Goal: Task Accomplishment & Management: Complete application form

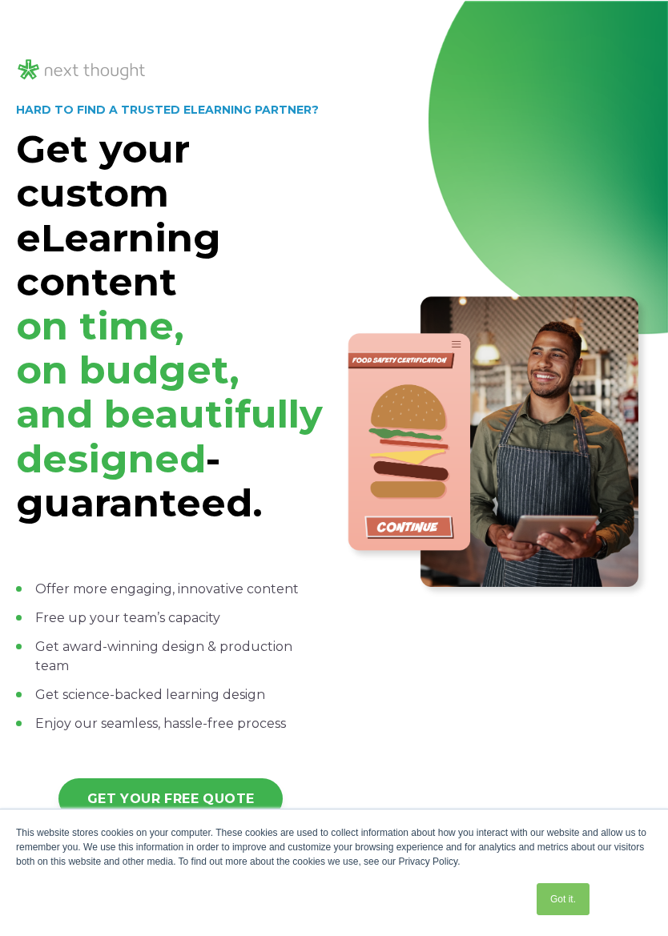
click at [546, 914] on link "Got it." at bounding box center [562, 899] width 53 height 32
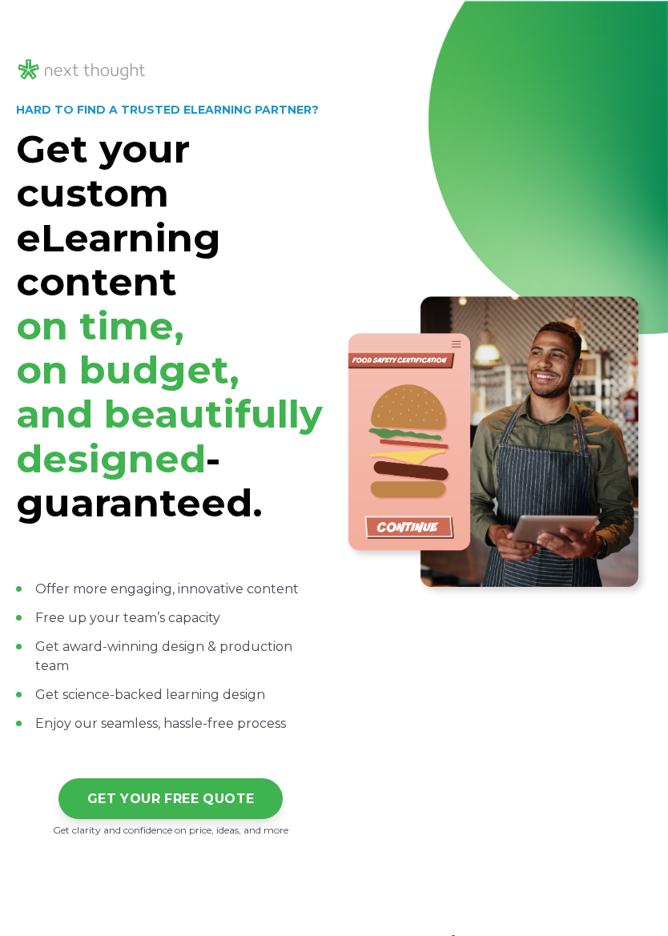
click at [596, 548] on img at bounding box center [497, 445] width 309 height 309
click at [614, 537] on img at bounding box center [497, 445] width 309 height 309
click at [637, 64] on div at bounding box center [497, 433] width 309 height 810
click at [178, 793] on link "GET YOUR FREE QUOTE" at bounding box center [170, 798] width 225 height 41
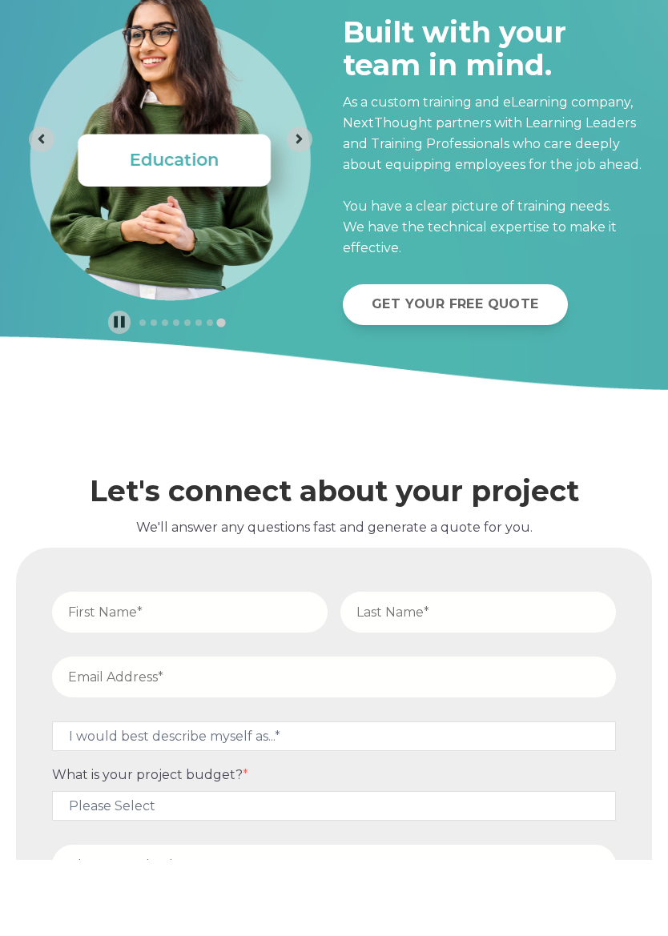
scroll to position [5181, 0]
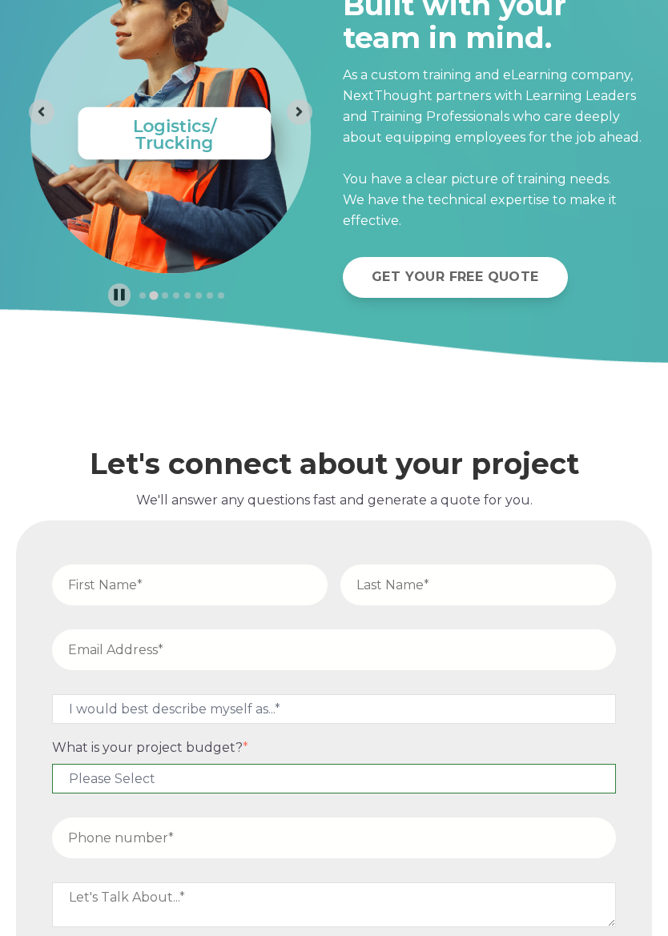
click at [373, 764] on select "Please Select $5,000 - $15,000 $15,000 - $25,000 $25,000 - $50,000 $50,000+" at bounding box center [334, 779] width 564 height 30
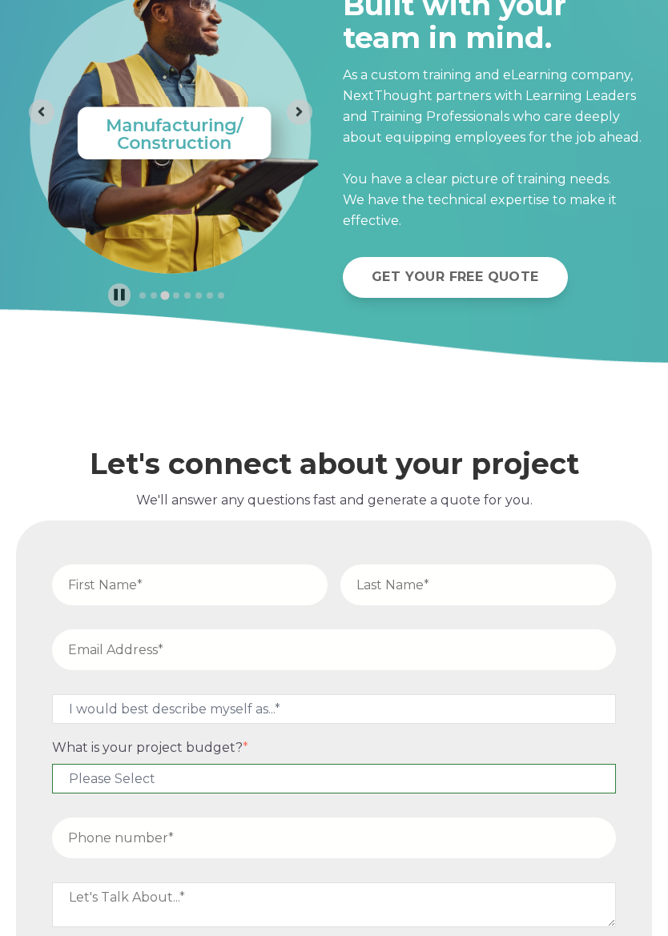
select select "$50,000+"
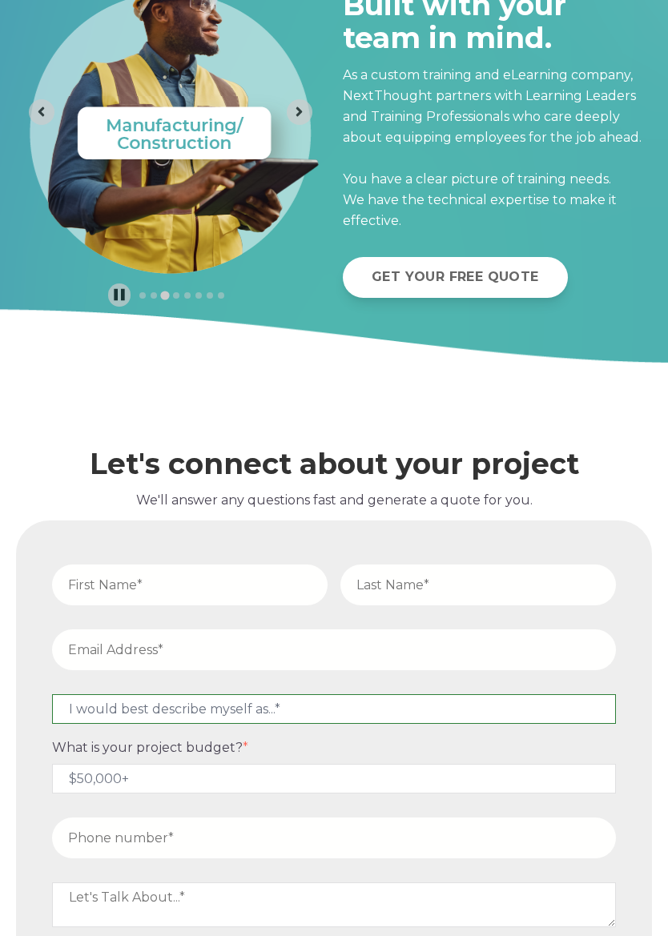
click at [406, 710] on select "I would best describe myself as...* Other I am an executive or owner of a compa…" at bounding box center [334, 709] width 564 height 30
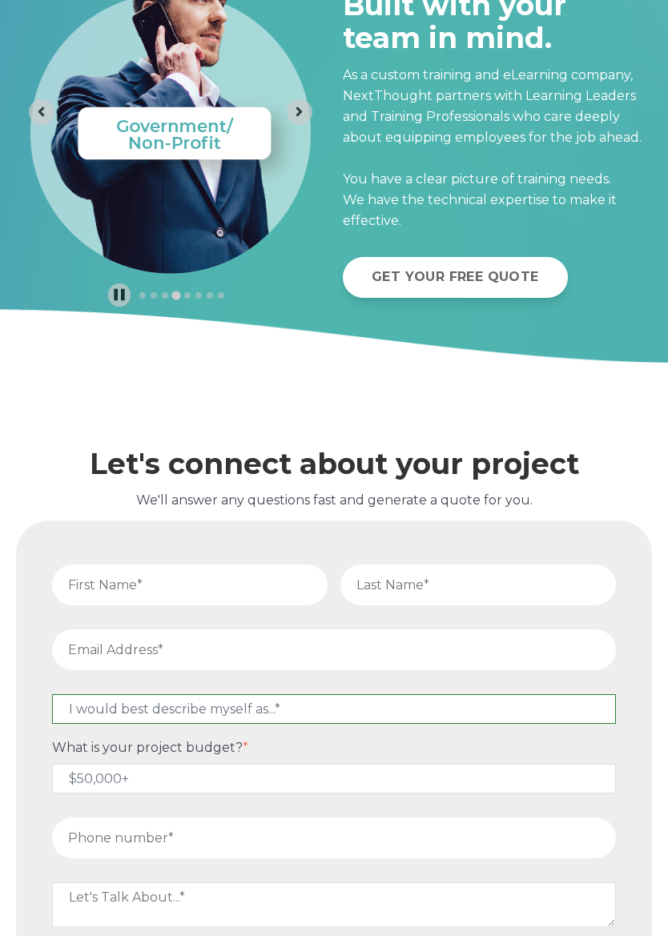
select select "persona_5"
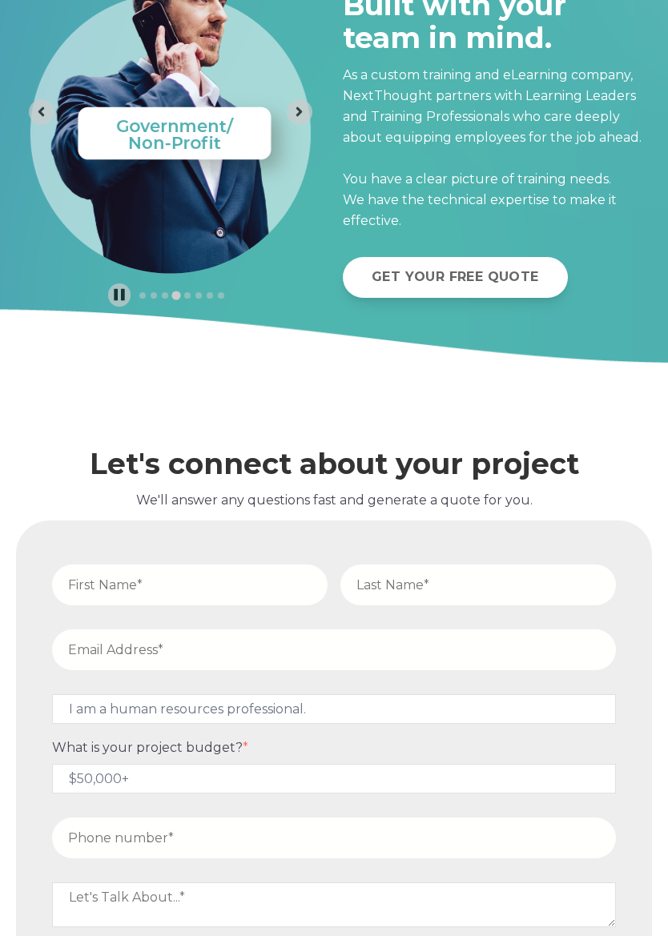
click at [396, 588] on input "text" at bounding box center [477, 584] width 275 height 41
click at [384, 656] on input "email" at bounding box center [334, 649] width 564 height 41
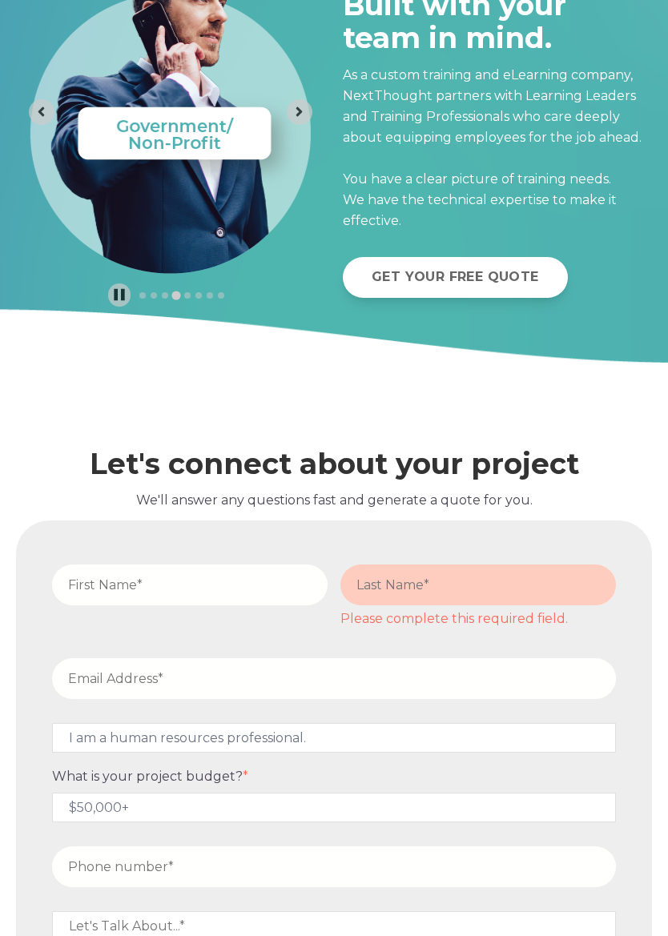
scroll to position [5255, 0]
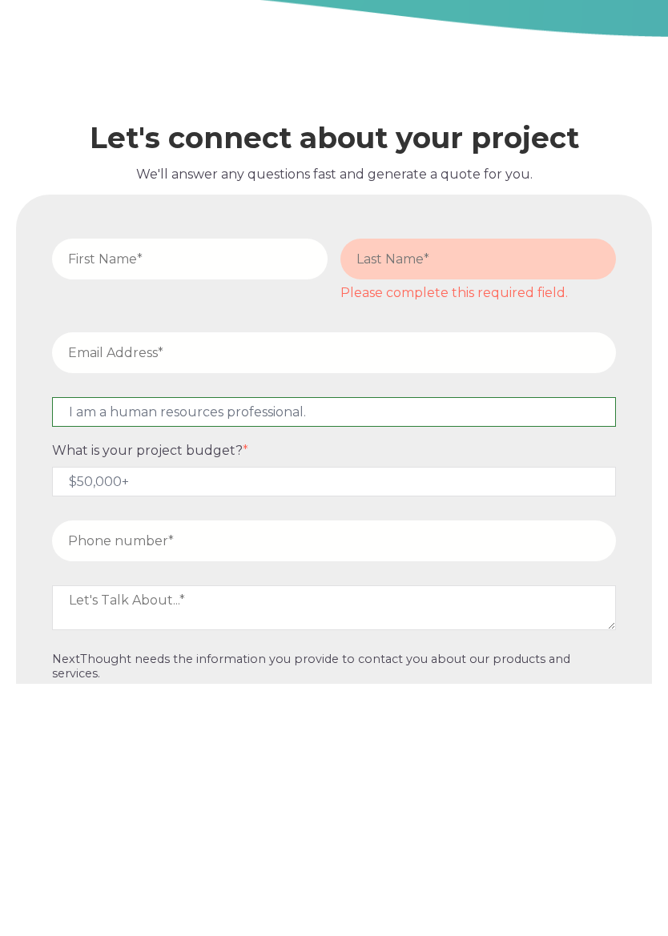
click at [369, 456] on form "Please complete this required field. I would best describe myself as...* Other …" at bounding box center [334, 731] width 616 height 551
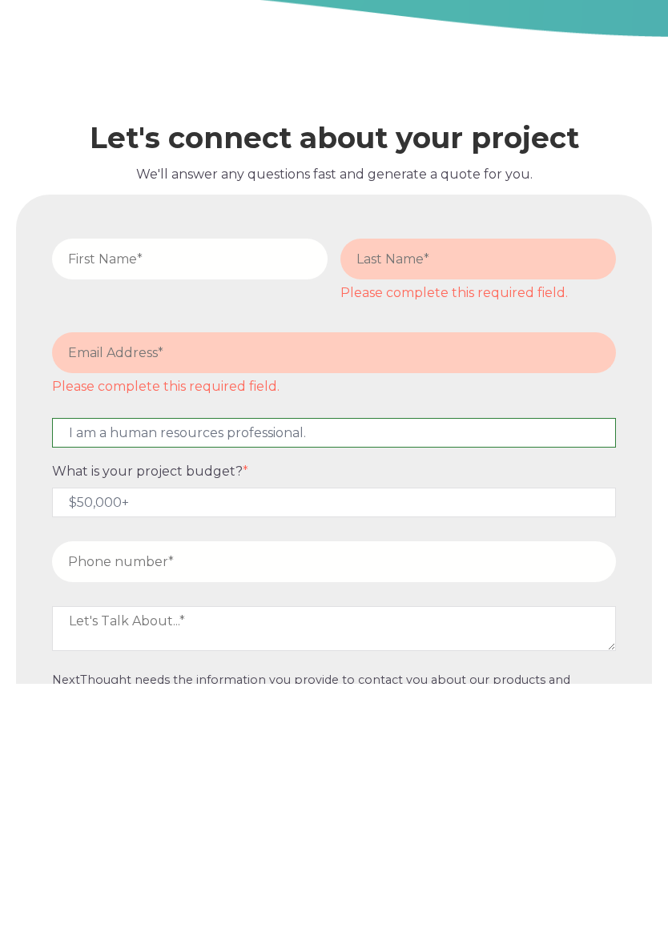
scroll to position [5372, 0]
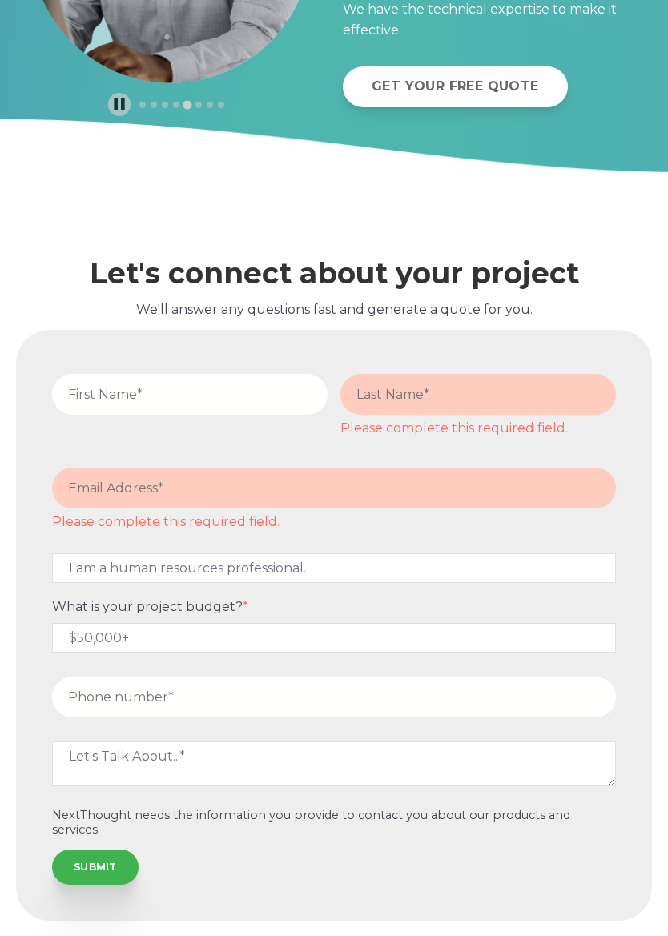
click at [393, 468] on input "email" at bounding box center [334, 488] width 564 height 41
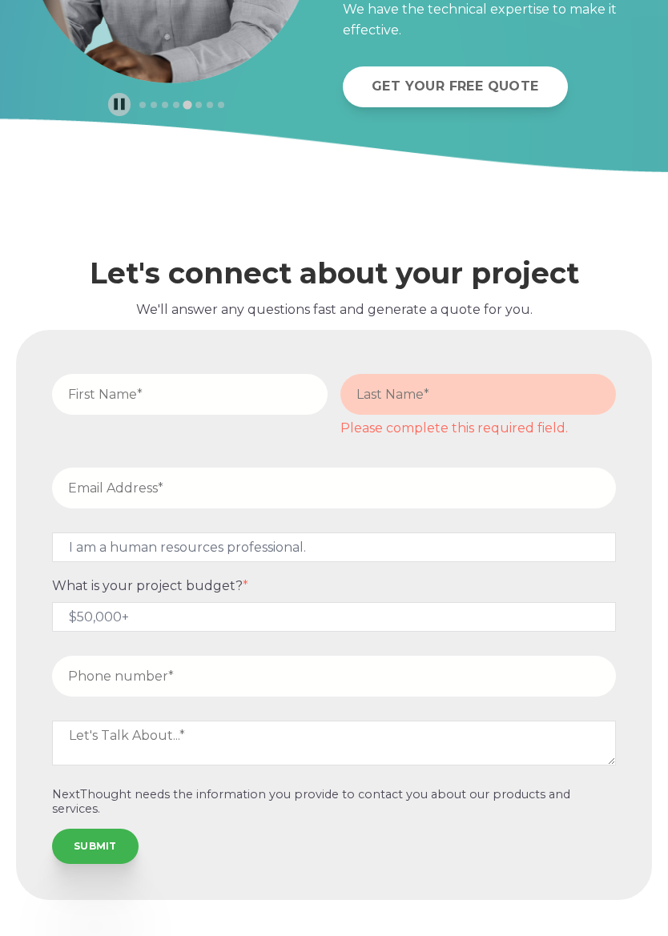
click at [353, 498] on input "email" at bounding box center [334, 488] width 564 height 41
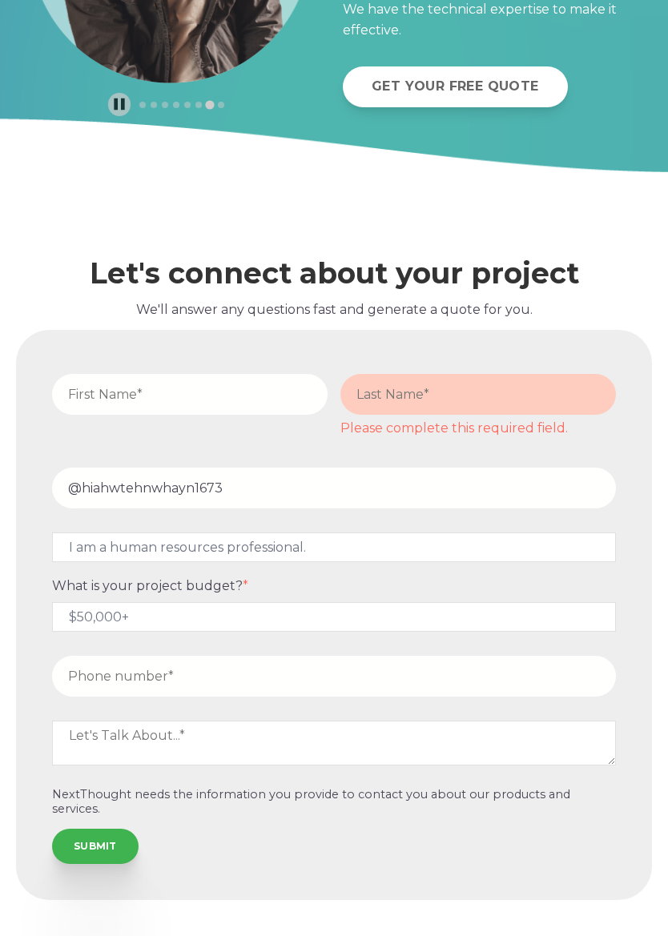
type input "@hiahwtehnwhayn1673"
click at [102, 374] on input "text" at bounding box center [189, 394] width 275 height 41
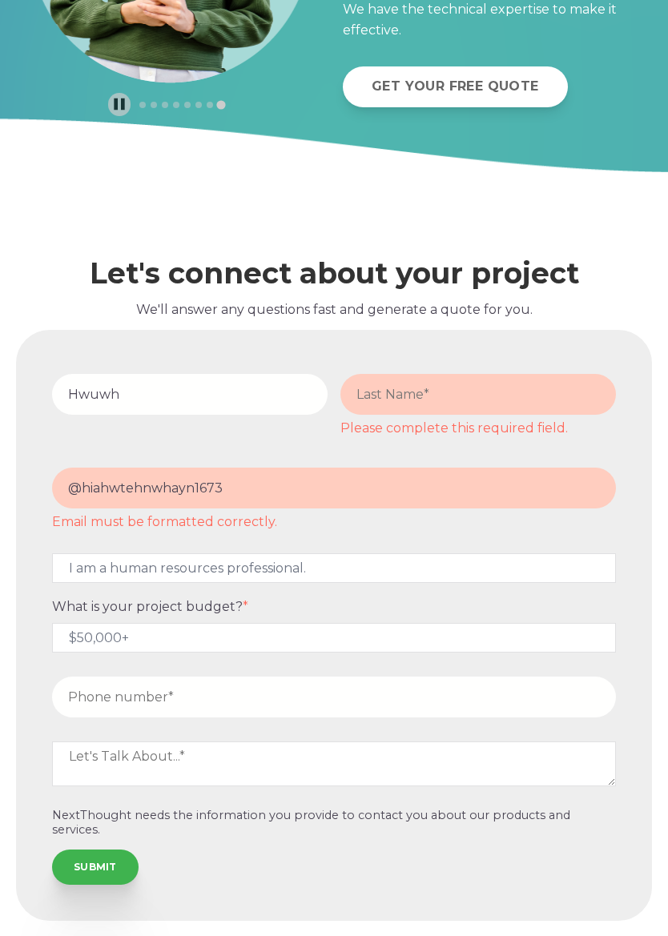
type input "Hwuwh"
click at [476, 403] on input "text" at bounding box center [477, 394] width 275 height 41
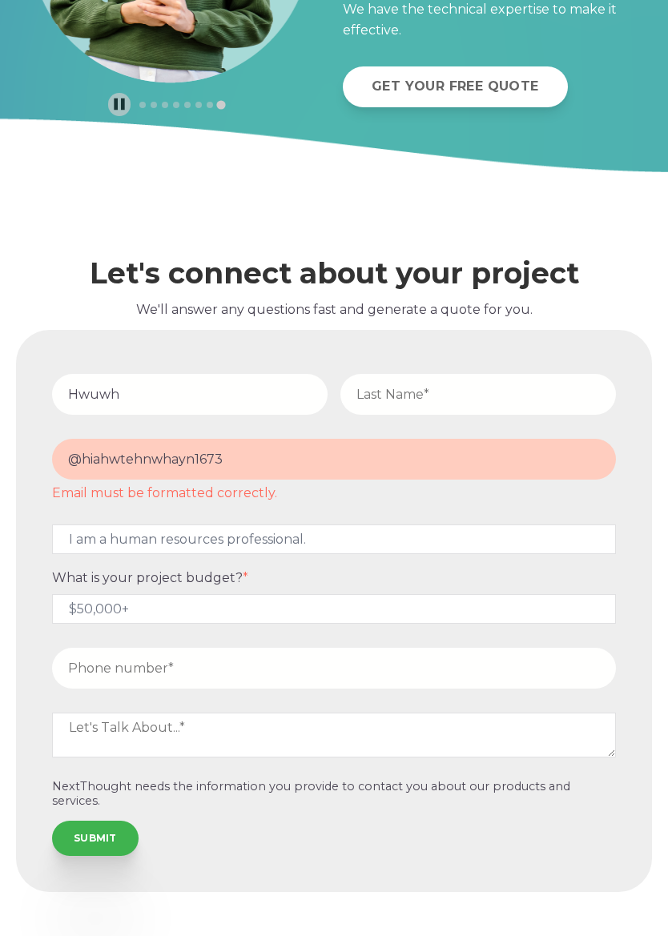
scroll to position [5364, 0]
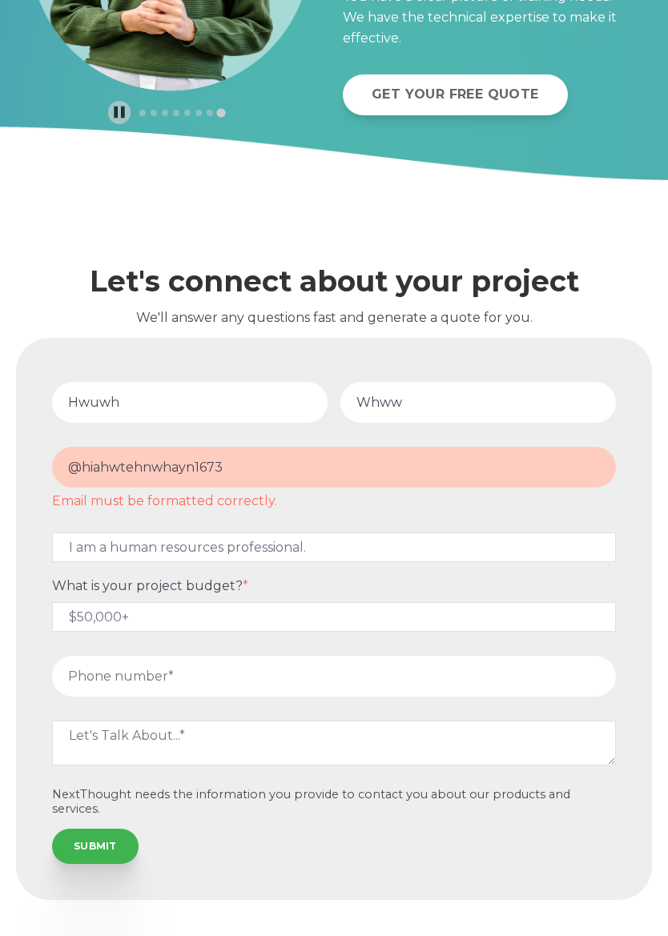
type input "Whww"
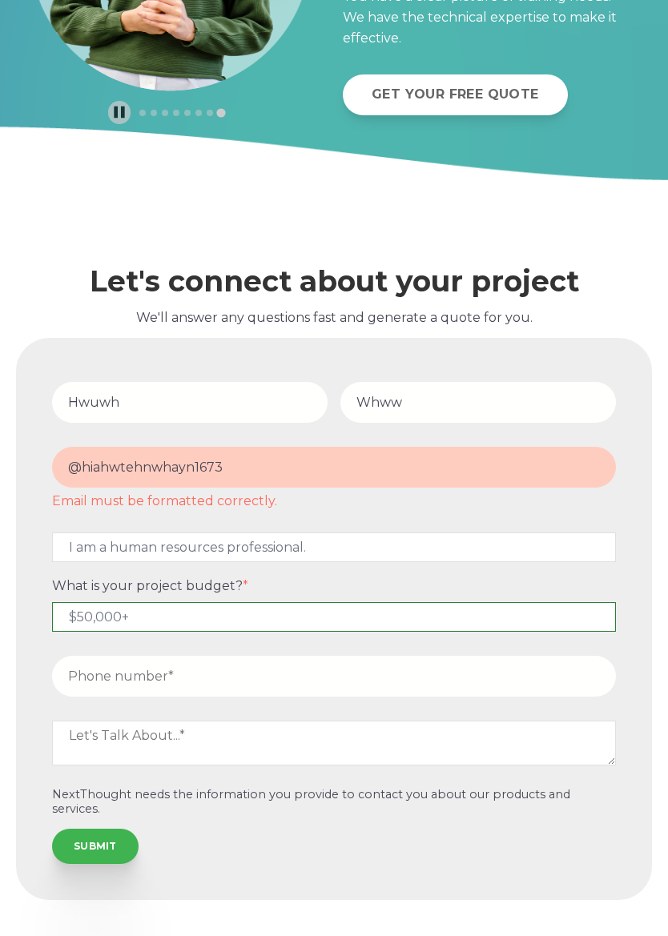
click at [427, 622] on select "Please Select $5,000 - $15,000 $15,000 - $25,000 $25,000 - $50,000 $50,000+" at bounding box center [334, 617] width 564 height 30
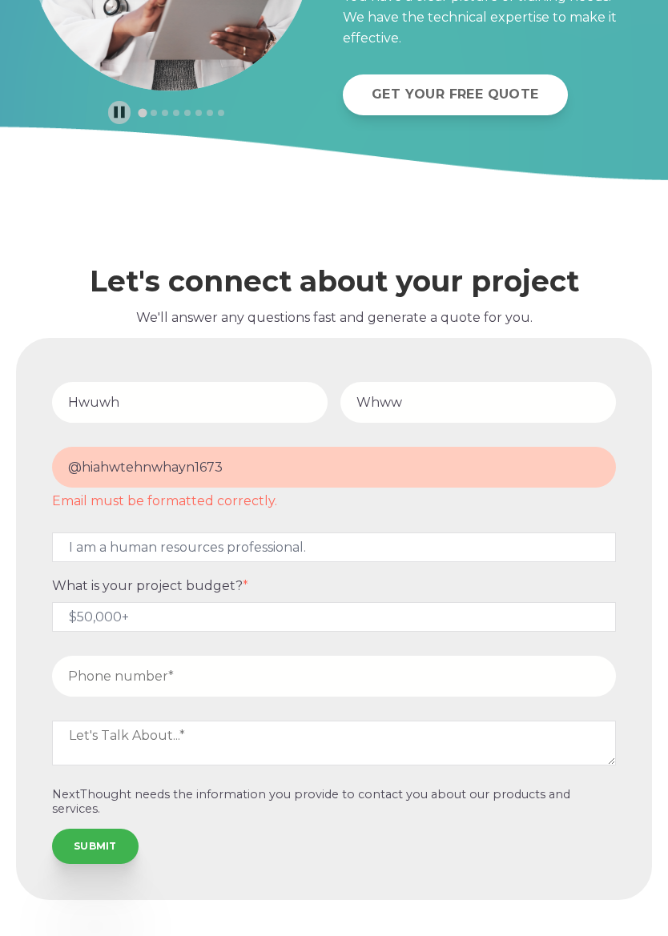
click at [451, 670] on input "tel" at bounding box center [334, 676] width 564 height 41
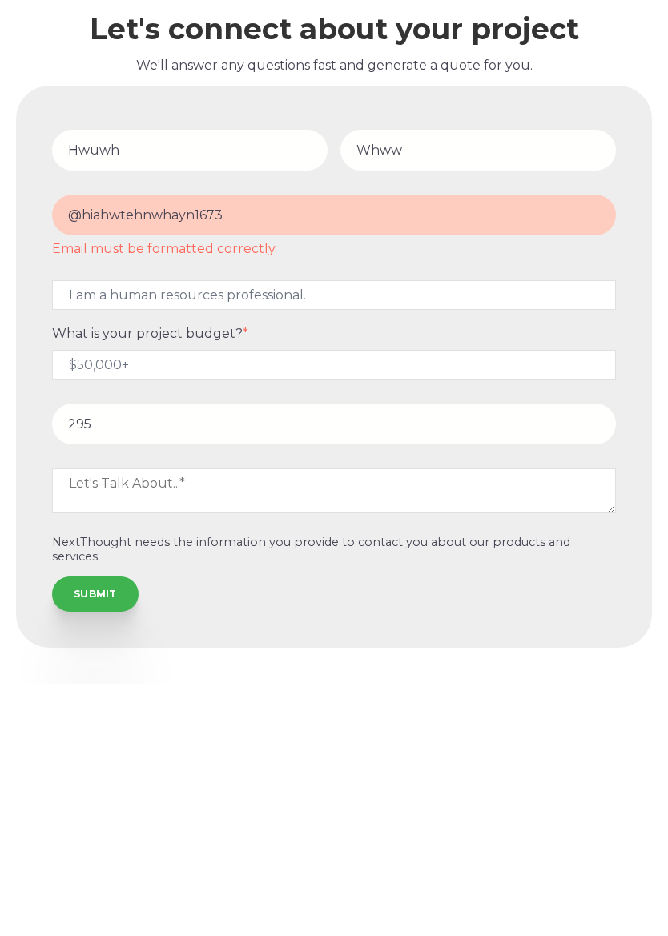
click at [661, 575] on div "Let's connect about your project We'll answer any questions fast and generate a…" at bounding box center [334, 568] width 668 height 777
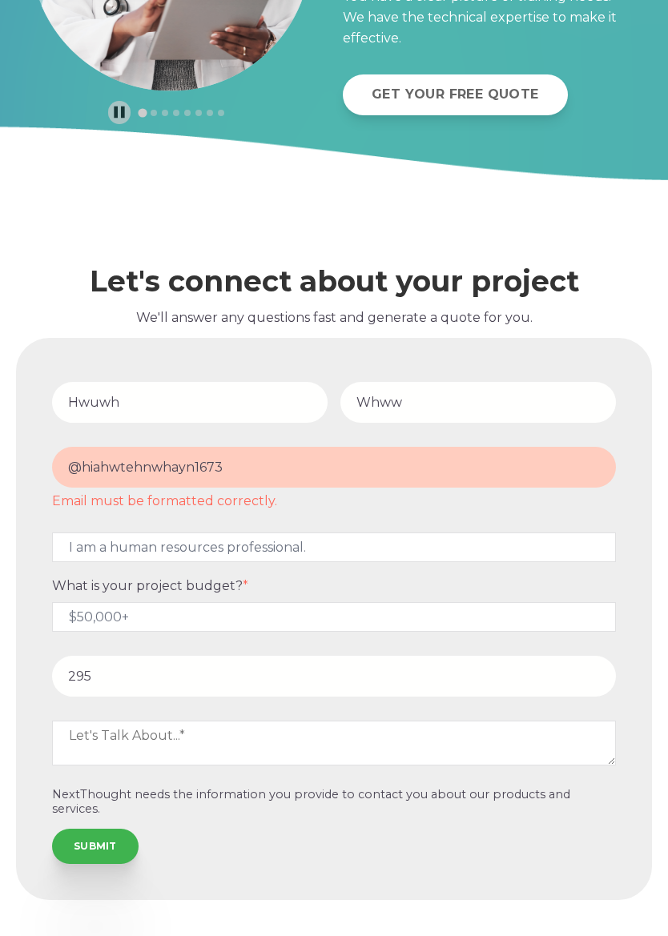
click at [471, 685] on input "295" at bounding box center [334, 676] width 564 height 41
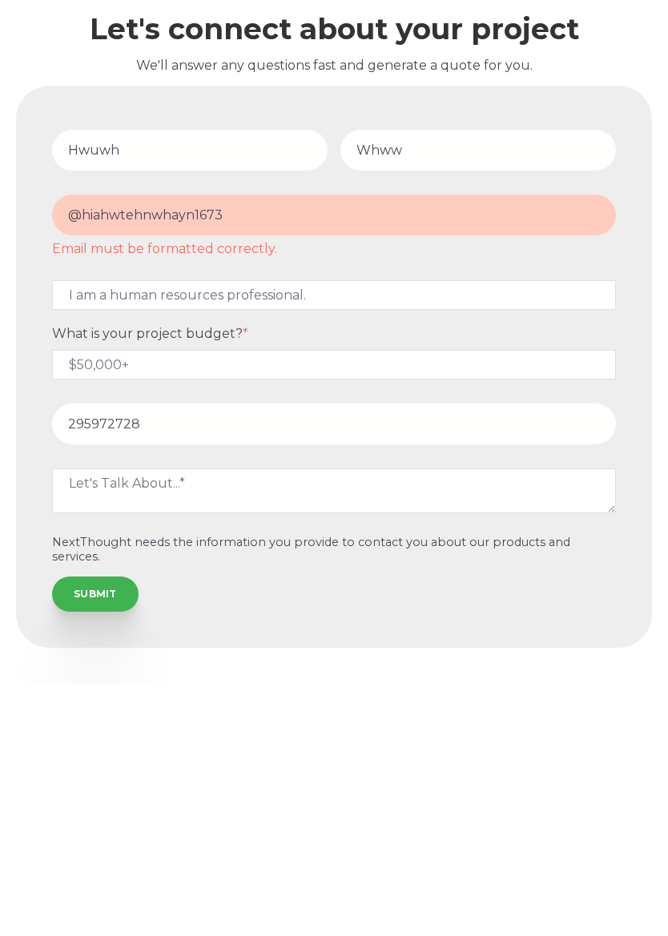
type input "295972728"
click at [509, 721] on textarea at bounding box center [334, 743] width 564 height 45
type textarea "G"
click at [641, 347] on form "Hwuwh Whww @hiahwtehnwhayn1673 Email must be formatted correctly. I would best …" at bounding box center [334, 618] width 616 height 543
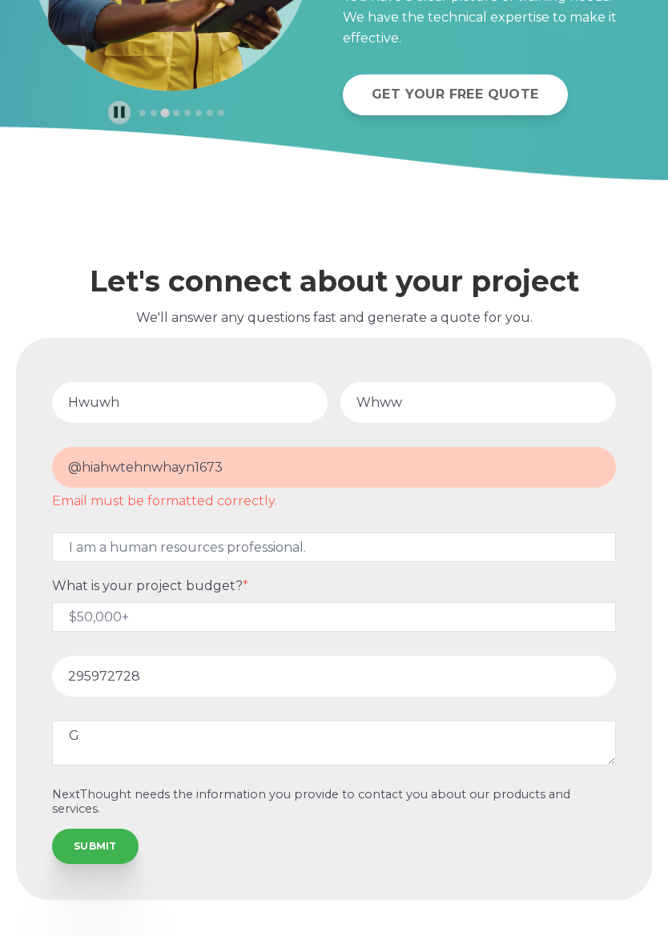
click at [74, 829] on input "SUBMIT" at bounding box center [95, 846] width 86 height 35
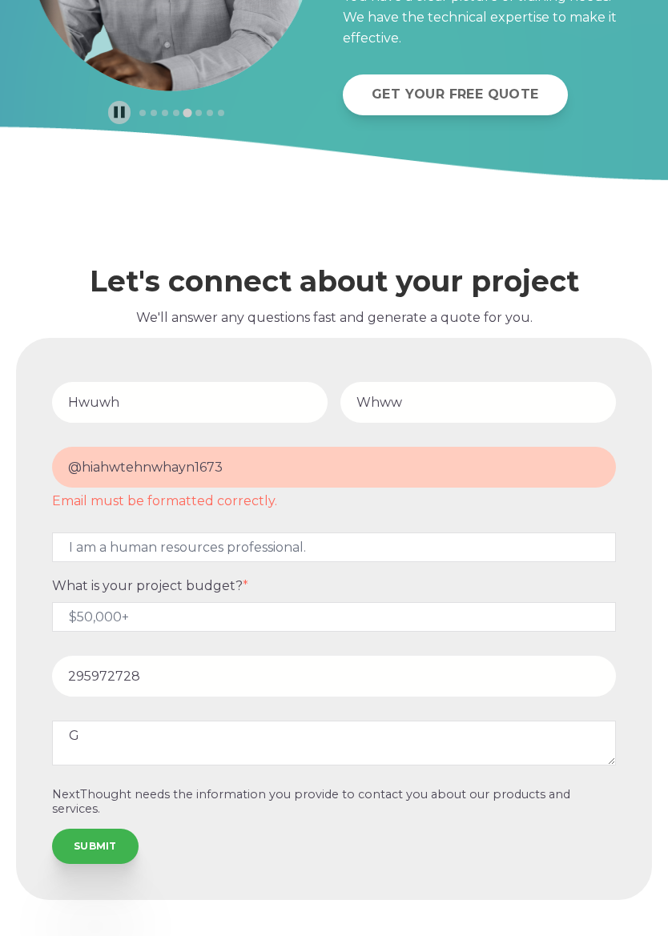
click at [556, 452] on input "@hiahwtehnwhayn1673" at bounding box center [334, 467] width 564 height 41
click at [600, 423] on fieldset "Hwuwh Whww" at bounding box center [334, 406] width 576 height 65
